Goal: Navigation & Orientation: Find specific page/section

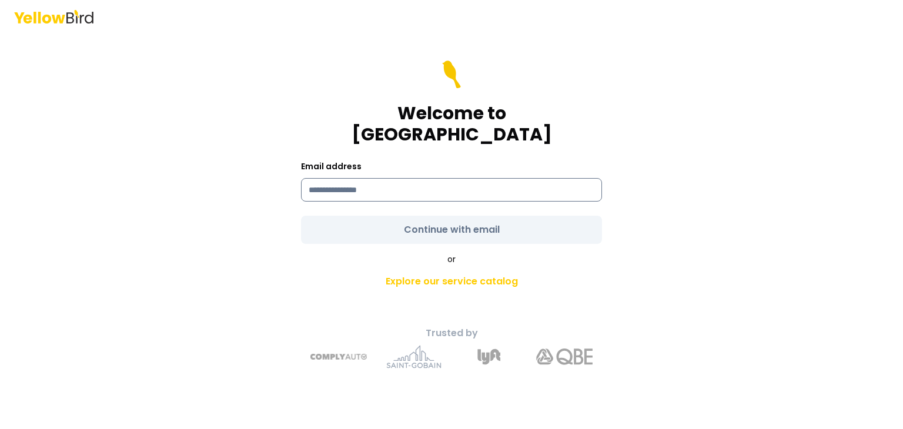
click at [534, 182] on input at bounding box center [451, 190] width 301 height 24
type input "**********"
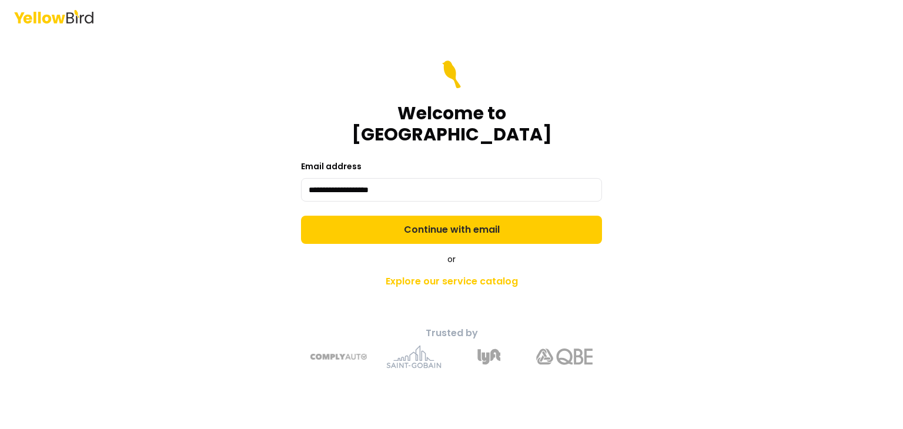
click at [452, 217] on form "**********" at bounding box center [451, 152] width 301 height 183
click at [452, 217] on button "Continue with email" at bounding box center [451, 230] width 301 height 28
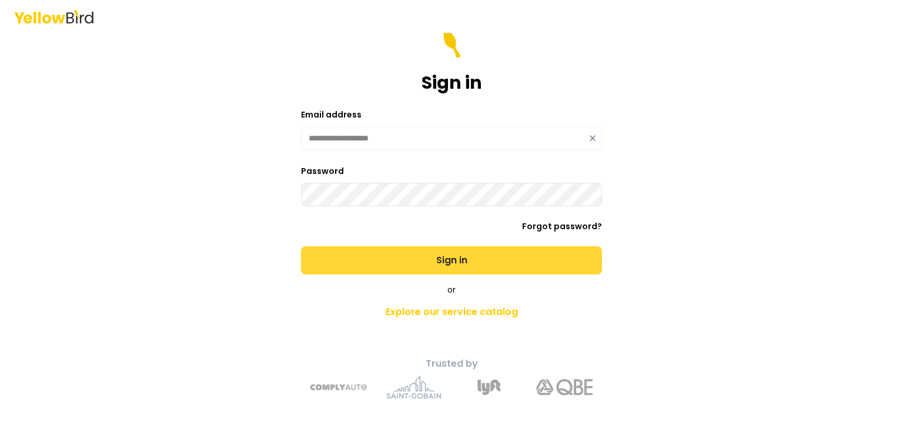
click at [525, 262] on button "Sign in" at bounding box center [451, 260] width 301 height 28
click at [405, 259] on button "Sign in" at bounding box center [451, 260] width 301 height 28
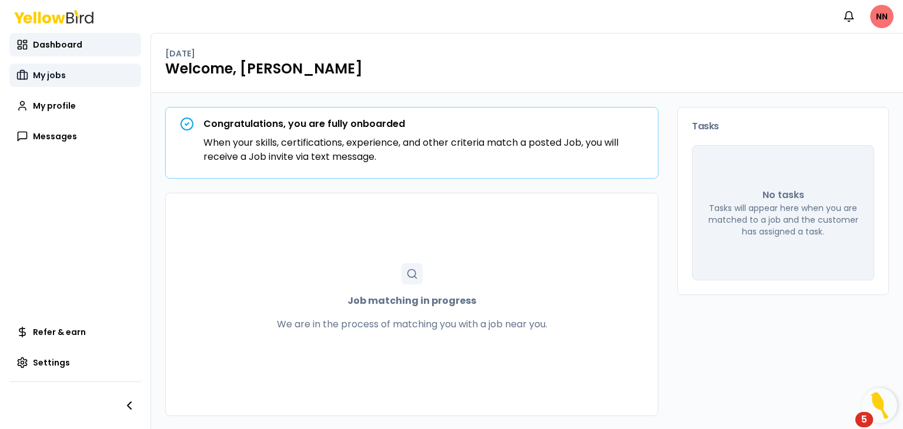
click at [63, 78] on span "My jobs" at bounding box center [49, 75] width 33 height 12
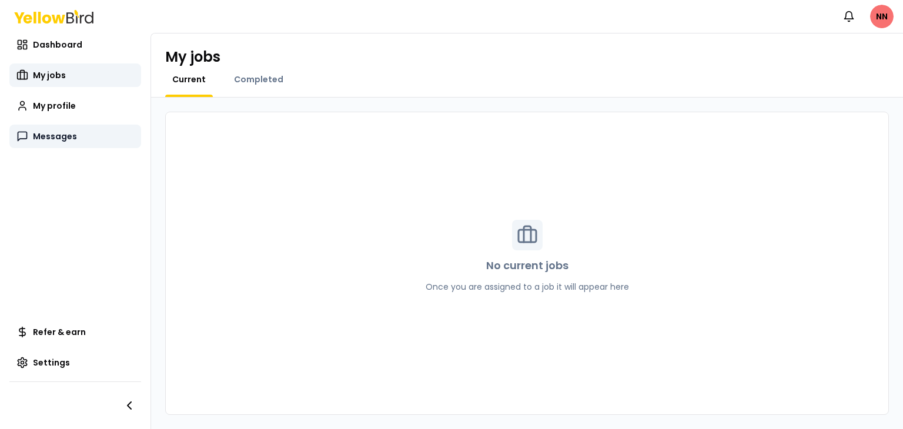
click at [49, 135] on span "Messages" at bounding box center [55, 137] width 44 height 12
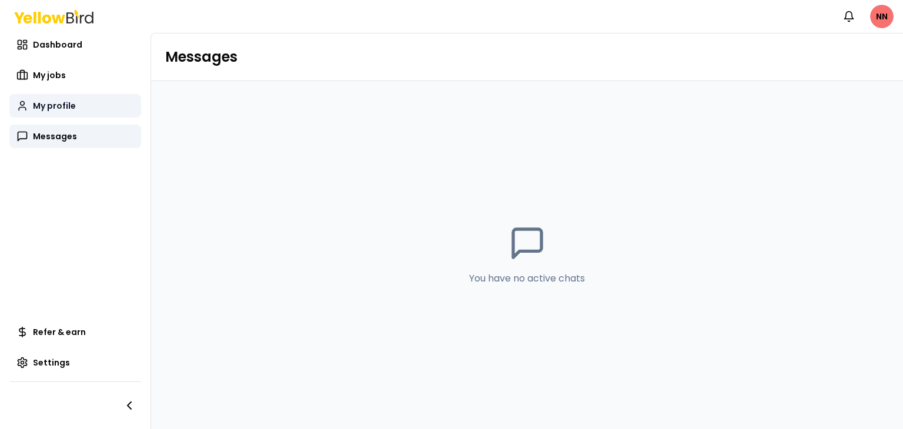
click at [71, 109] on span "My profile" at bounding box center [54, 106] width 43 height 12
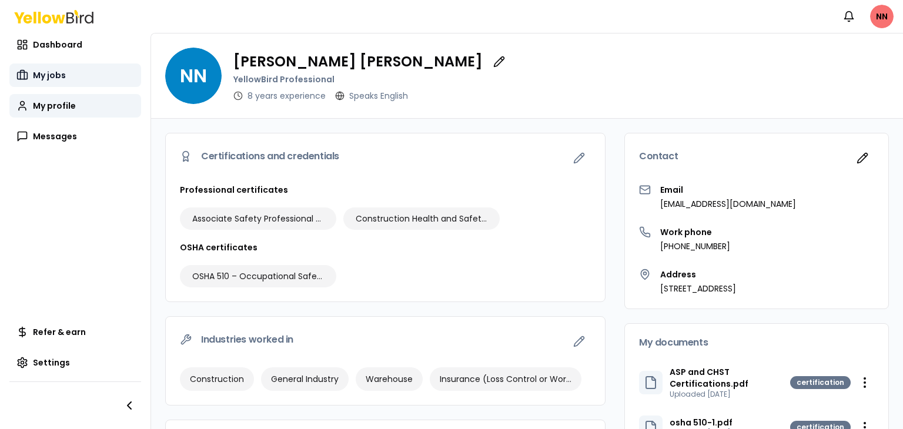
click at [56, 76] on span "My jobs" at bounding box center [49, 75] width 33 height 12
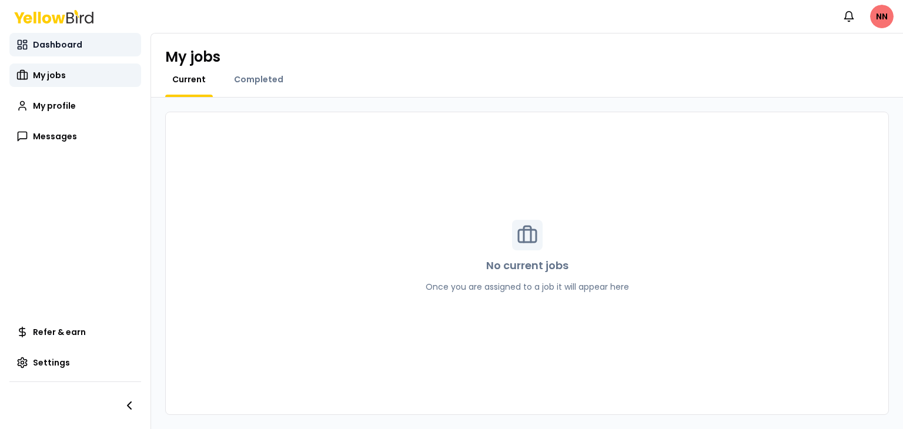
click at [40, 55] on link "Dashboard" at bounding box center [75, 45] width 132 height 24
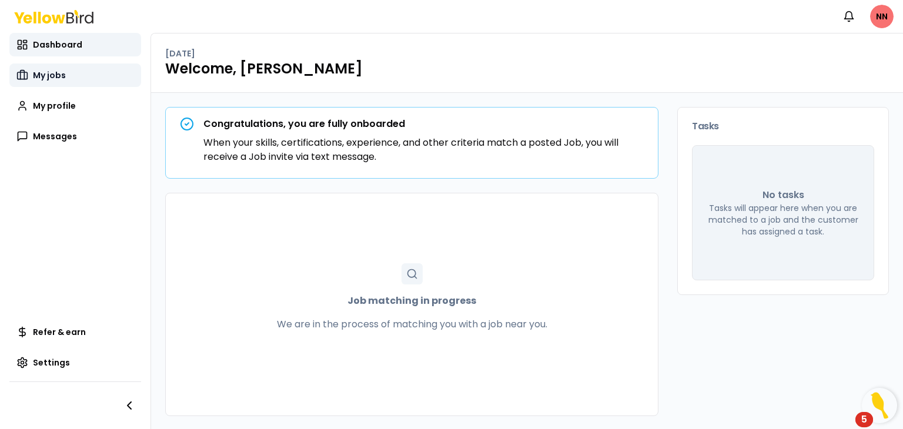
click at [21, 73] on icon at bounding box center [23, 75] width 4 height 9
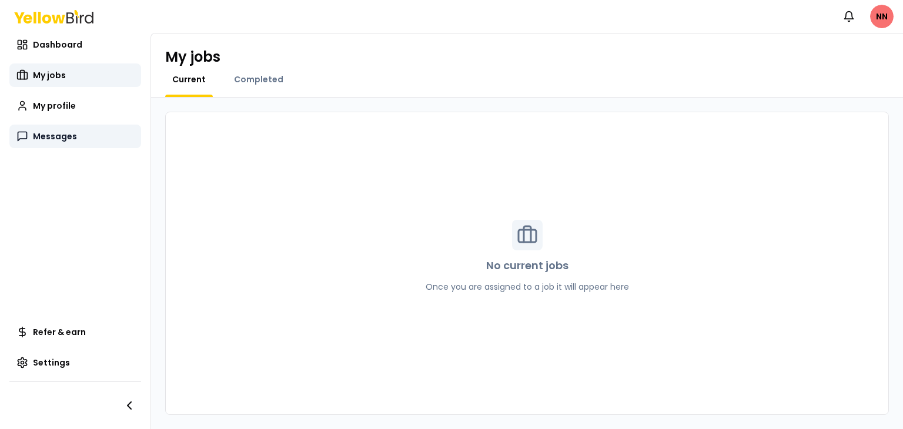
click at [44, 130] on link "Messages" at bounding box center [75, 137] width 132 height 24
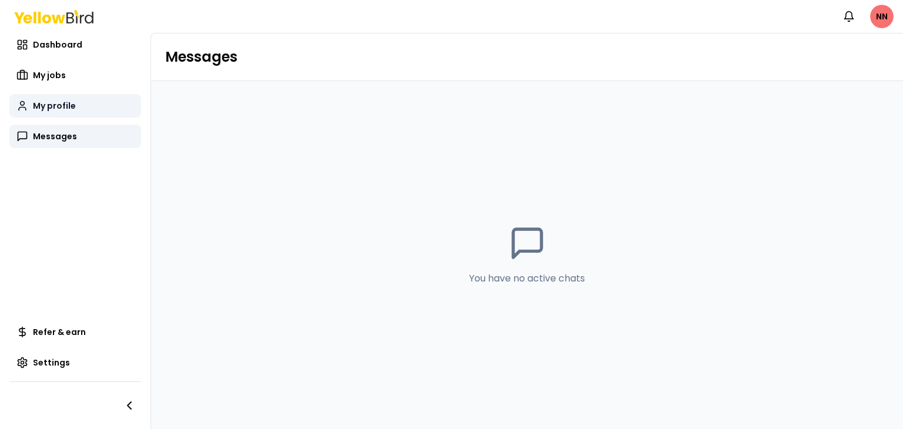
click at [51, 108] on span "My profile" at bounding box center [54, 106] width 43 height 12
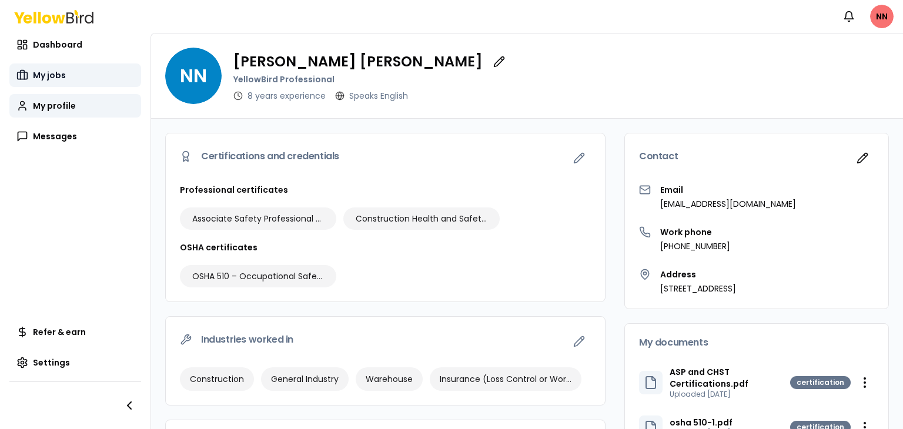
click at [65, 76] on link "My jobs" at bounding box center [75, 76] width 132 height 24
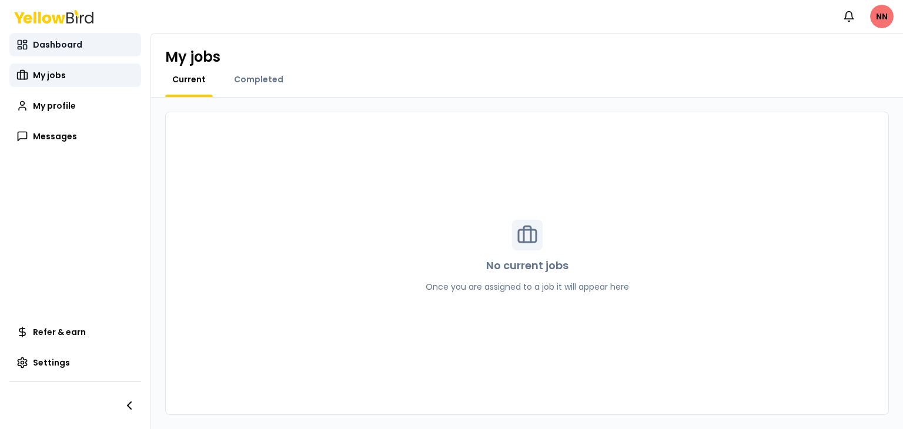
click at [65, 50] on span "Dashboard" at bounding box center [57, 45] width 49 height 12
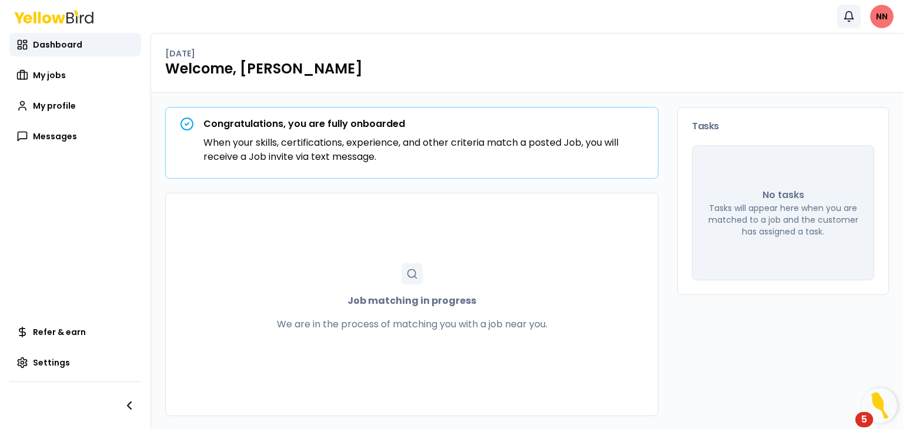
click at [859, 16] on button "Notifications" at bounding box center [850, 17] width 24 height 24
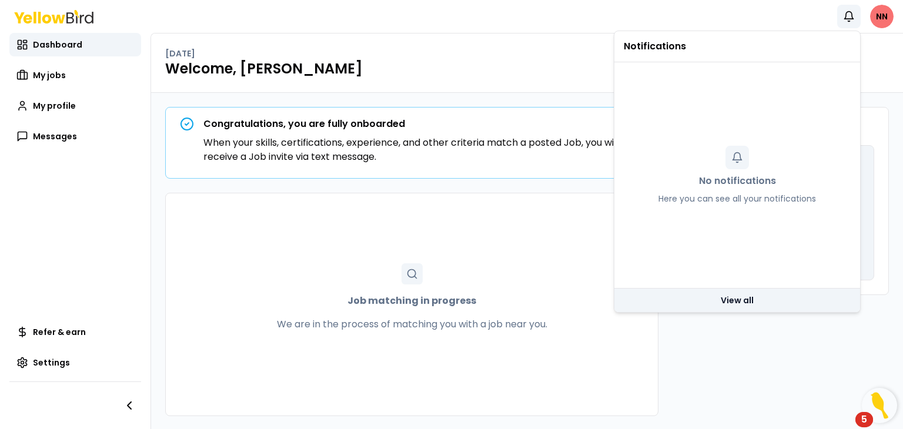
click at [745, 302] on link "View all" at bounding box center [738, 301] width 246 height 24
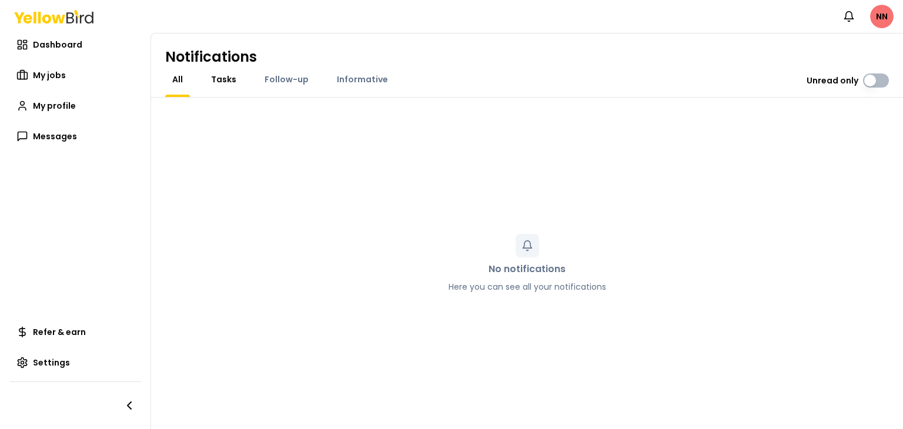
click at [221, 83] on span "Tasks" at bounding box center [223, 80] width 25 height 12
click at [290, 86] on div "Follow-up" at bounding box center [287, 86] width 58 height 24
click at [289, 85] on div "Follow-up" at bounding box center [287, 86] width 58 height 24
click at [288, 80] on span "Follow-up" at bounding box center [287, 80] width 44 height 12
click at [371, 81] on span "Informative" at bounding box center [362, 80] width 51 height 12
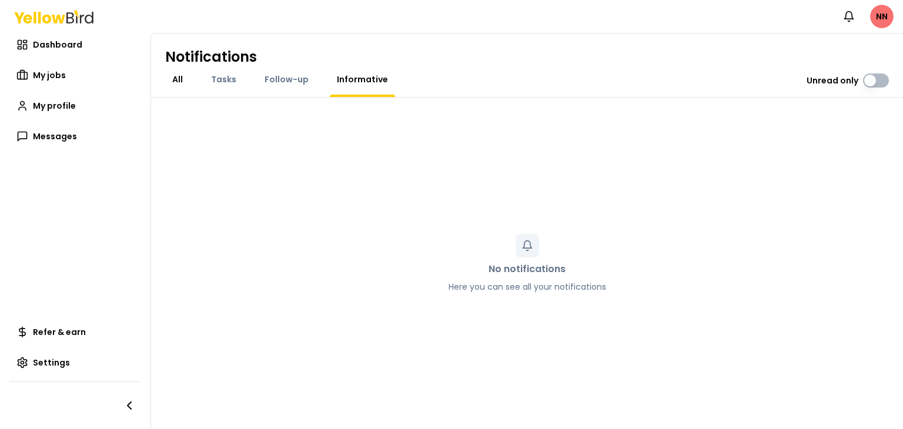
click at [181, 83] on span "All" at bounding box center [177, 80] width 11 height 12
click at [880, 19] on html "Notifications NN Dashboard My jobs My profile Messages Refer & earn Settings No…" at bounding box center [451, 214] width 903 height 429
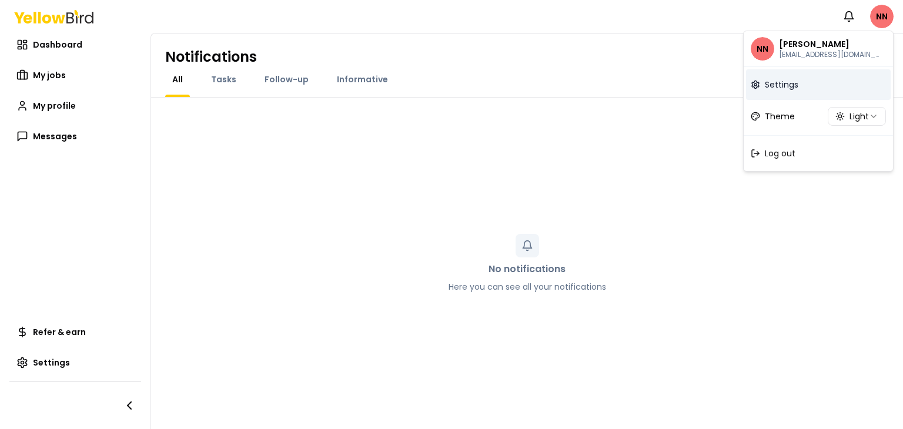
click at [790, 87] on span "Settings" at bounding box center [782, 85] width 34 height 12
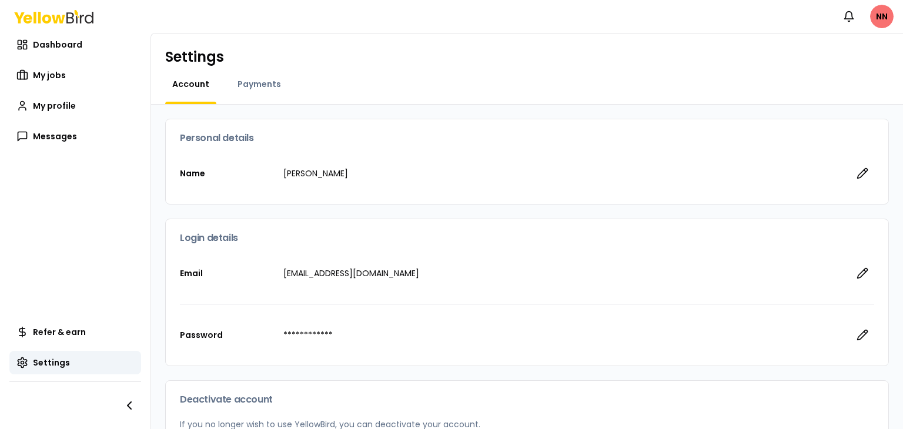
click at [64, 61] on div "Dashboard My jobs My profile Messages" at bounding box center [75, 90] width 132 height 115
click at [47, 69] on link "My jobs" at bounding box center [75, 76] width 132 height 24
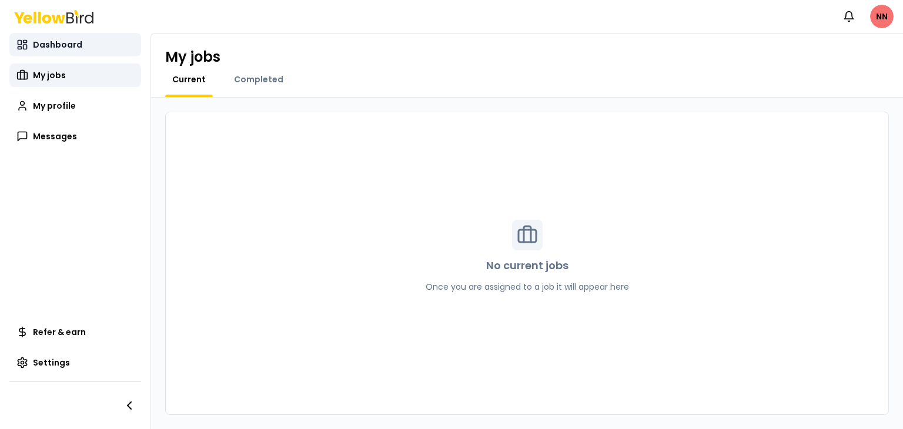
click at [64, 52] on link "Dashboard" at bounding box center [75, 45] width 132 height 24
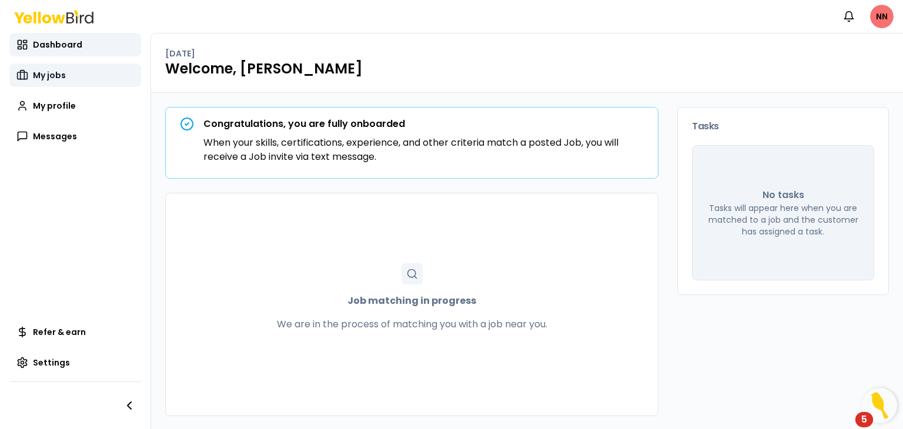
click at [53, 76] on span "My jobs" at bounding box center [49, 75] width 33 height 12
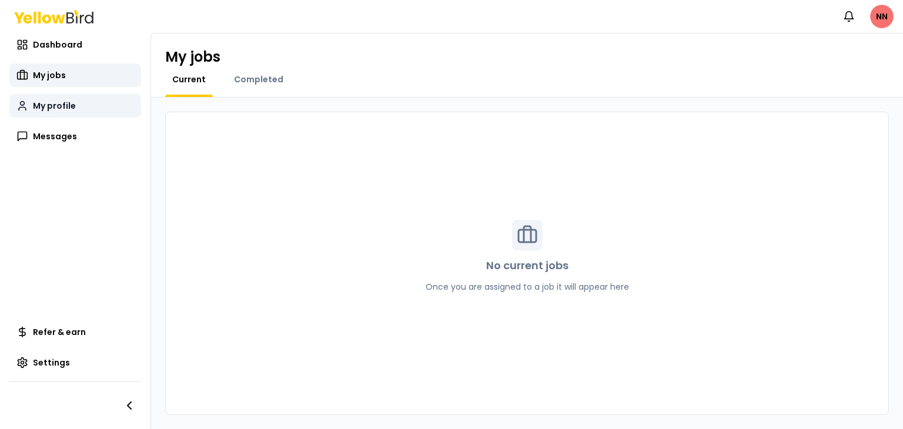
click at [58, 98] on link "My profile" at bounding box center [75, 106] width 132 height 24
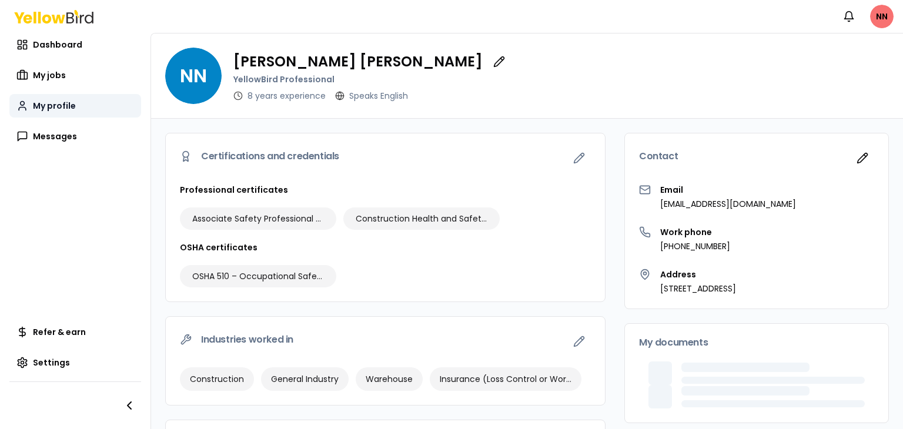
click at [58, 98] on link "My profile" at bounding box center [75, 106] width 132 height 24
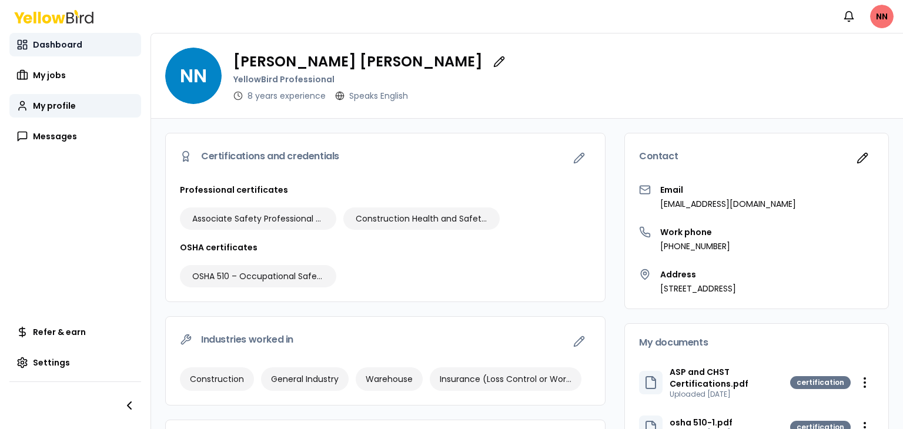
click at [74, 37] on link "Dashboard" at bounding box center [75, 45] width 132 height 24
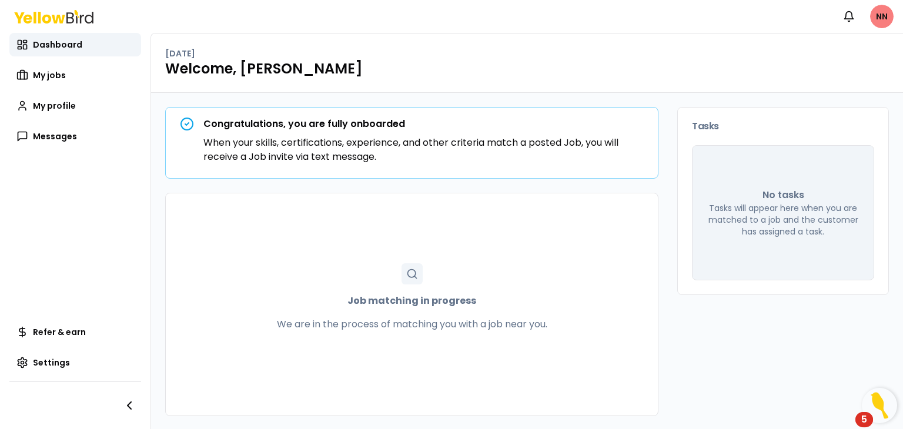
click at [886, 19] on html "Notifications NN Dashboard My jobs My profile Messages Refer & earn Settings Fr…" at bounding box center [451, 214] width 903 height 429
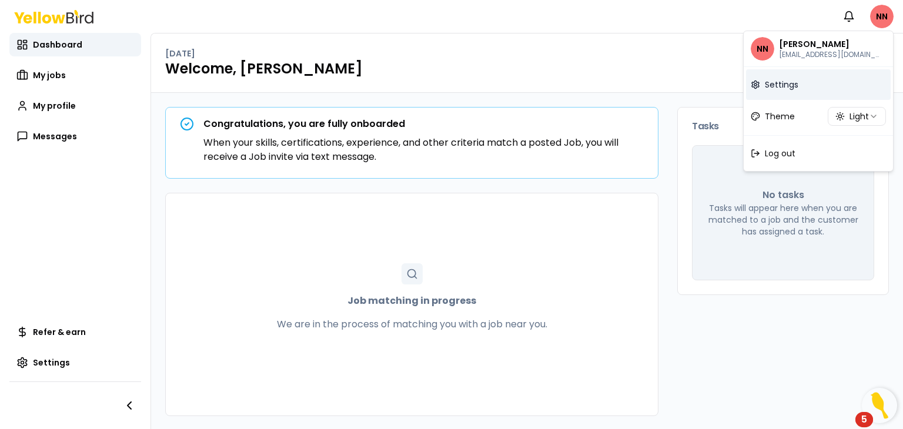
click at [804, 86] on link "Settings" at bounding box center [818, 84] width 145 height 31
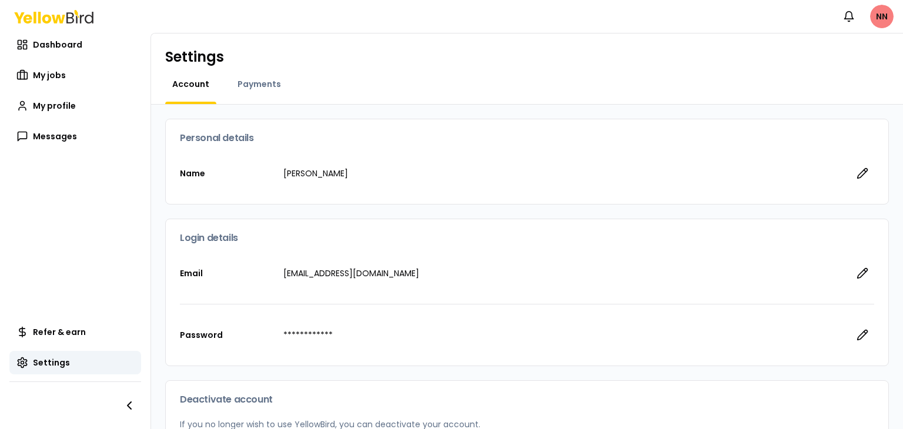
click at [880, 18] on html "**********" at bounding box center [451, 214] width 903 height 429
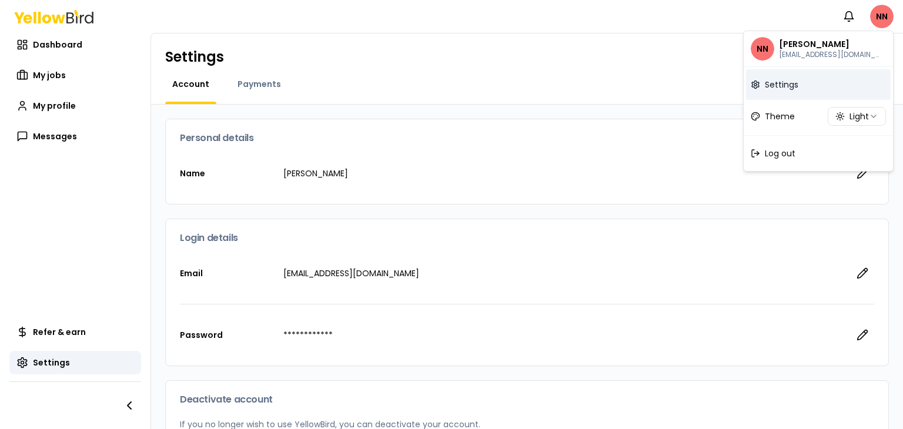
click at [786, 83] on span "Settings" at bounding box center [782, 85] width 34 height 12
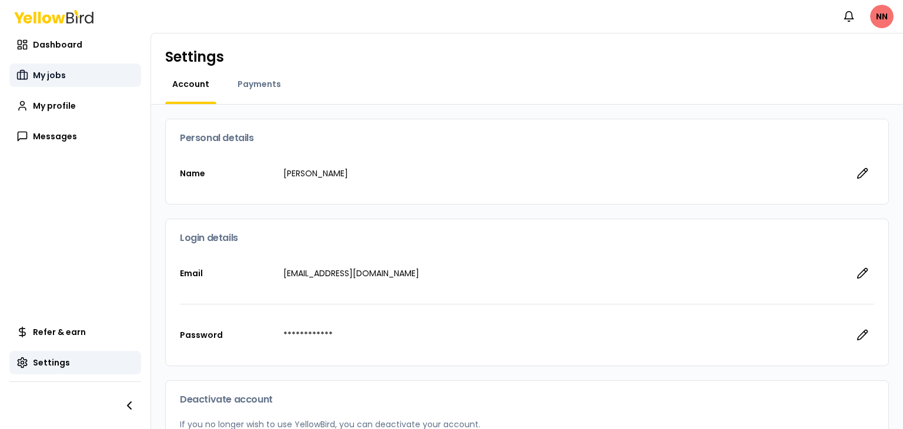
click at [45, 73] on span "My jobs" at bounding box center [49, 75] width 33 height 12
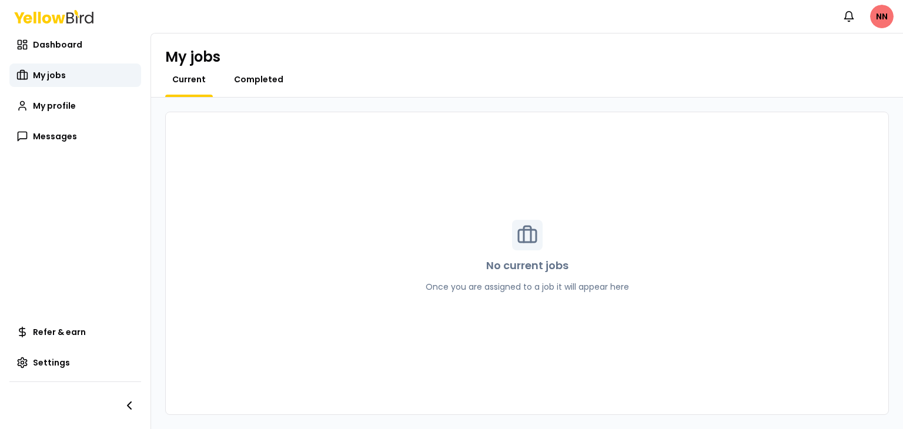
click at [262, 76] on span "Completed" at bounding box center [258, 80] width 49 height 12
click at [64, 365] on span "Settings" at bounding box center [51, 363] width 37 height 12
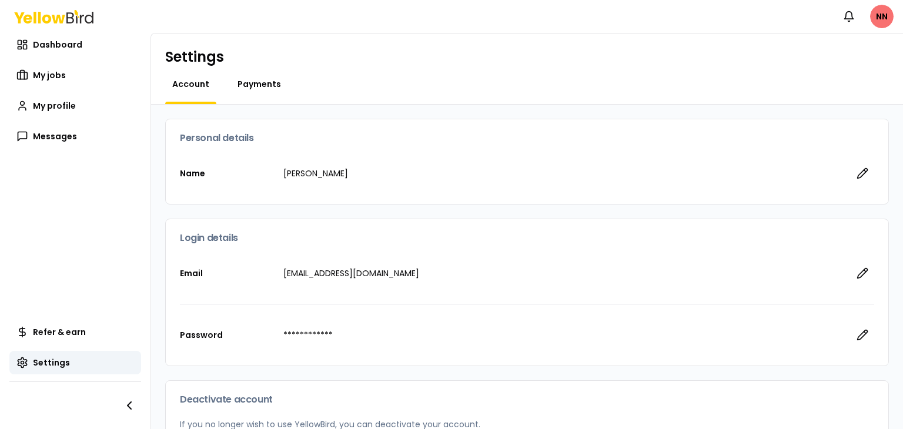
click at [252, 78] on span "Payments" at bounding box center [260, 84] width 44 height 12
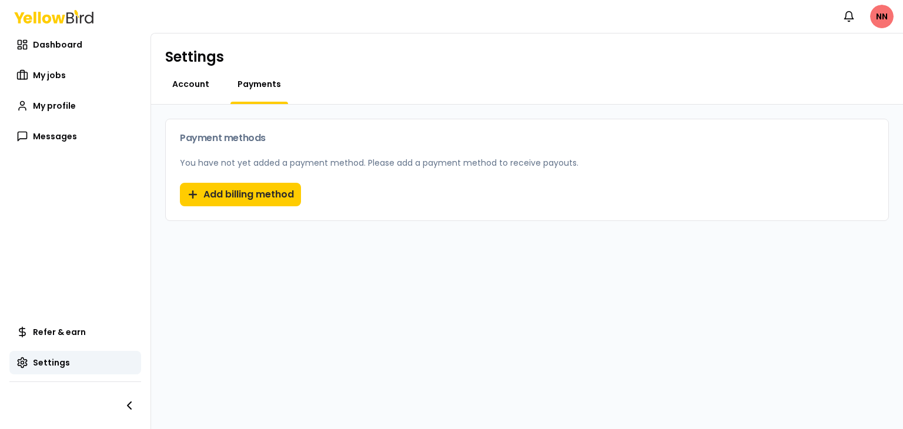
click at [195, 85] on span "Account" at bounding box center [190, 84] width 37 height 12
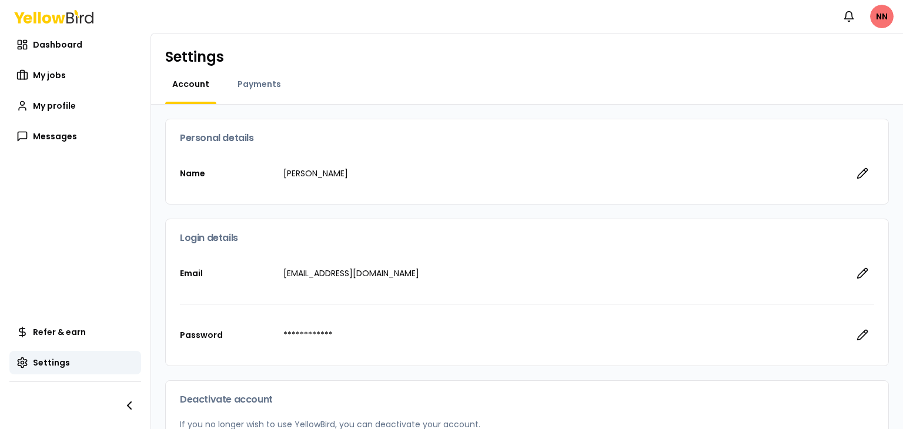
click at [195, 85] on span "Account" at bounding box center [190, 84] width 37 height 12
click at [54, 131] on span "Messages" at bounding box center [55, 137] width 44 height 12
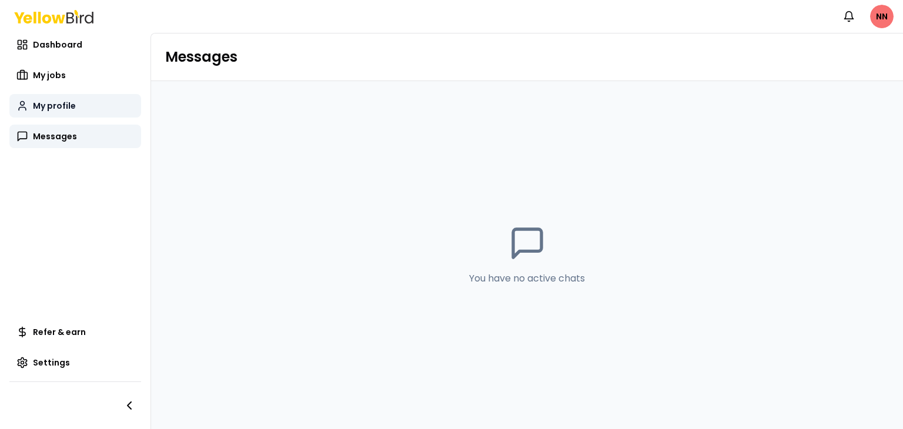
click at [40, 106] on span "My profile" at bounding box center [54, 106] width 43 height 12
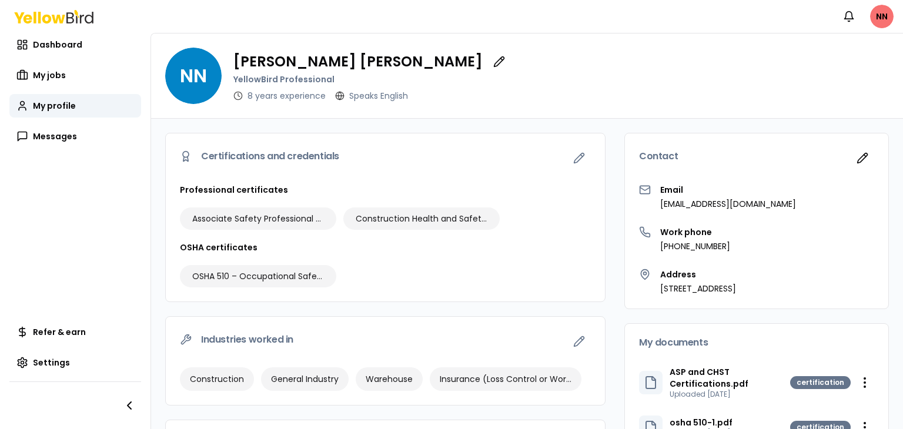
click at [456, 141] on div "Certifications and credentials" at bounding box center [385, 159] width 439 height 51
click at [880, 18] on html "Notifications NN Dashboard My jobs My profile Messages Refer & earn Settings NN…" at bounding box center [451, 214] width 903 height 429
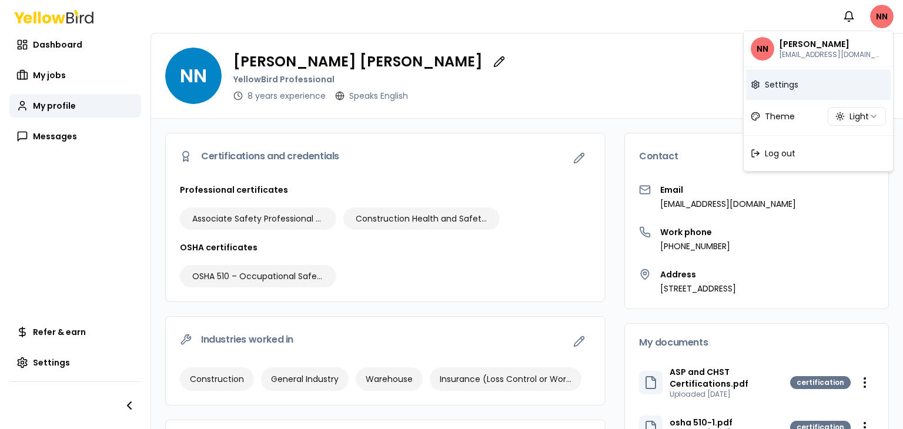
click at [765, 78] on link "Settings" at bounding box center [818, 84] width 145 height 31
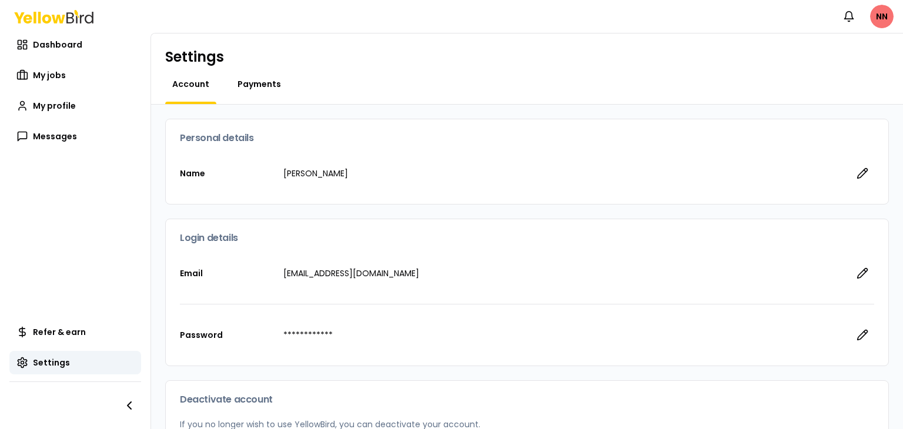
click at [260, 88] on span "Payments" at bounding box center [260, 84] width 44 height 12
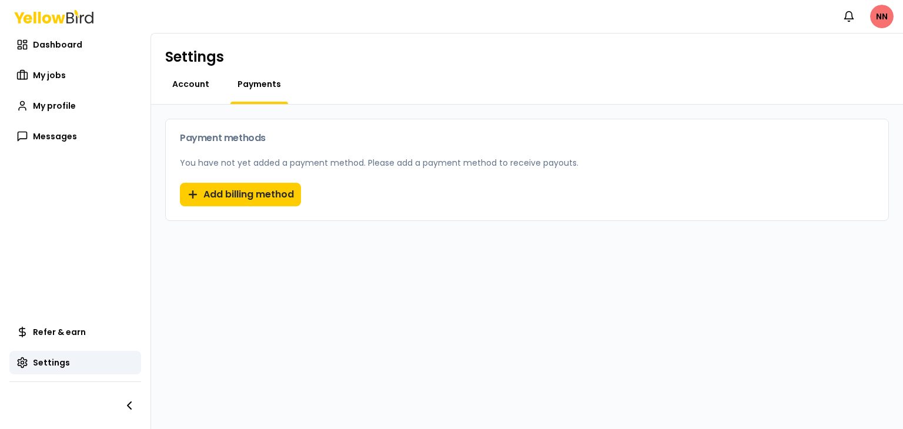
click at [188, 85] on span "Account" at bounding box center [190, 84] width 37 height 12
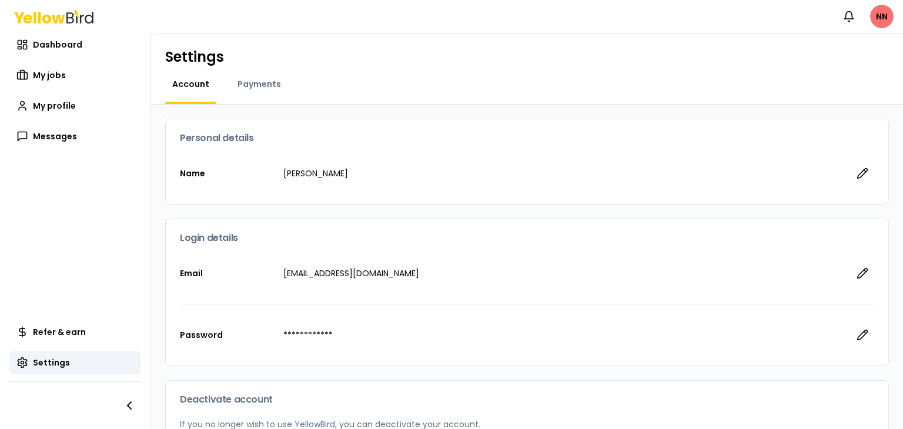
scroll to position [114, 0]
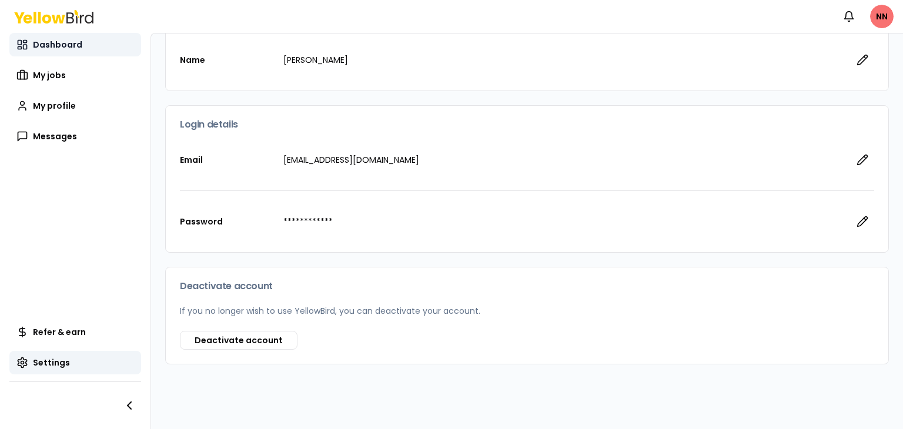
click at [69, 43] on span "Dashboard" at bounding box center [57, 45] width 49 height 12
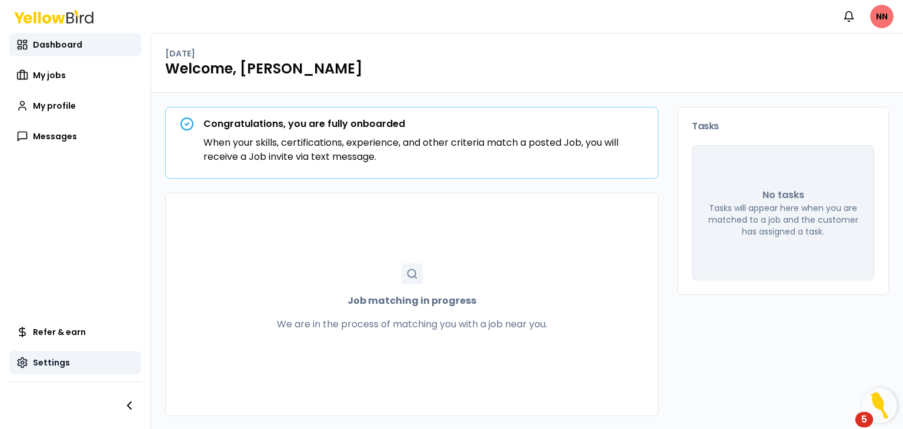
click at [52, 359] on span "Settings" at bounding box center [51, 363] width 37 height 12
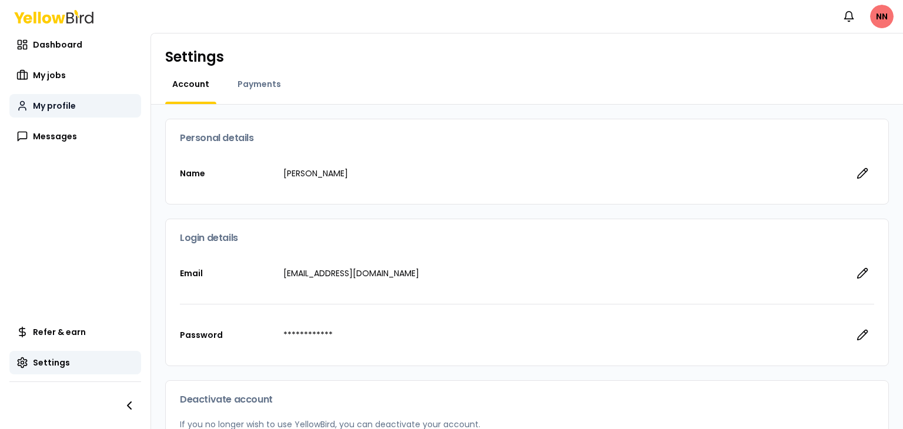
click at [45, 113] on link "My profile" at bounding box center [75, 106] width 132 height 24
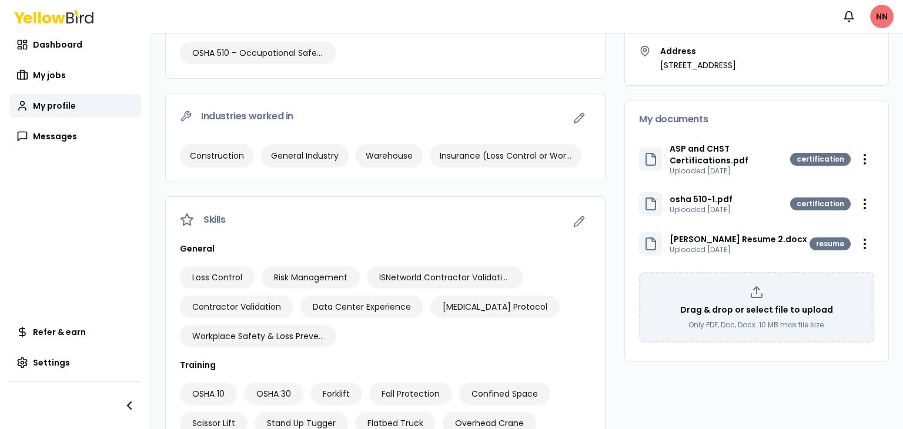
scroll to position [371, 0]
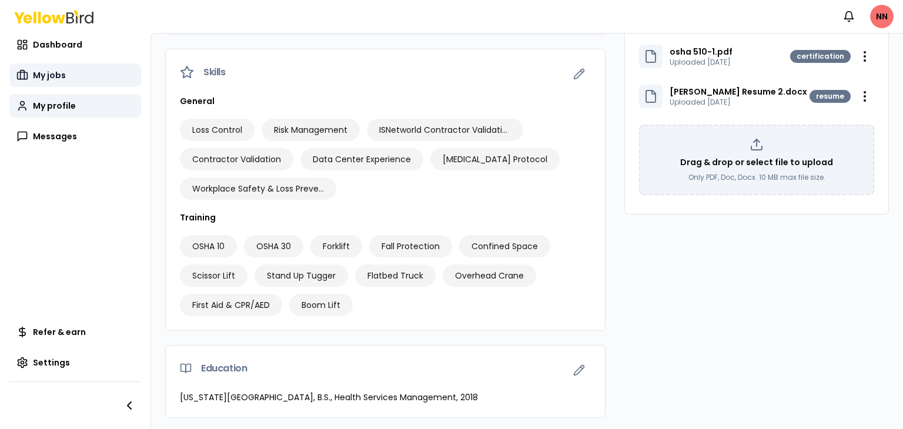
click at [40, 78] on span "My jobs" at bounding box center [49, 75] width 33 height 12
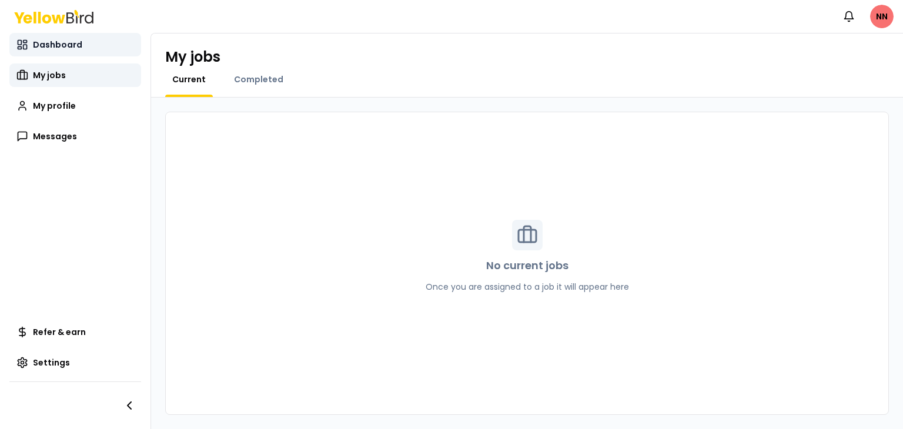
click at [56, 48] on span "Dashboard" at bounding box center [57, 45] width 49 height 12
